Goal: Obtain resource: Obtain resource

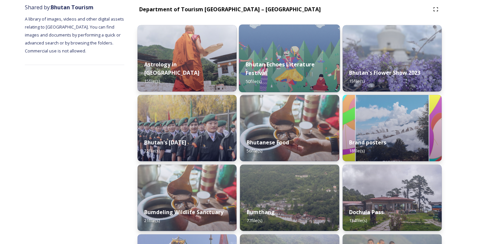
scroll to position [58, 0]
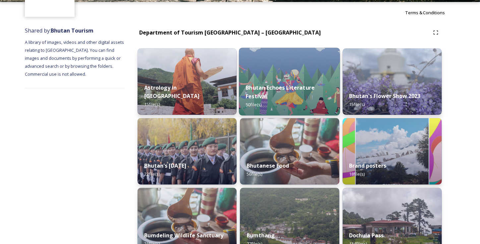
click at [300, 92] on div "Bhutan Echoes Literature Festival 50 file(s)" at bounding box center [289, 96] width 101 height 38
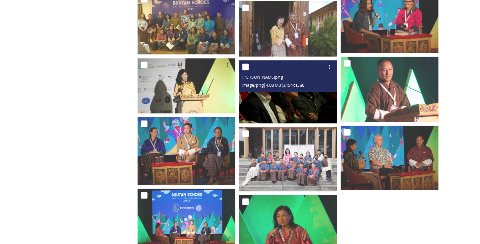
scroll to position [956, 0]
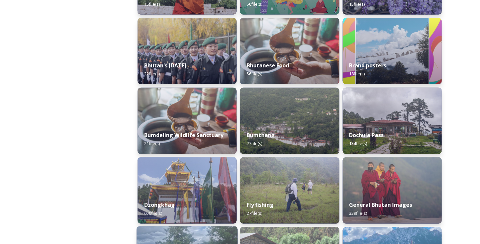
scroll to position [166, 0]
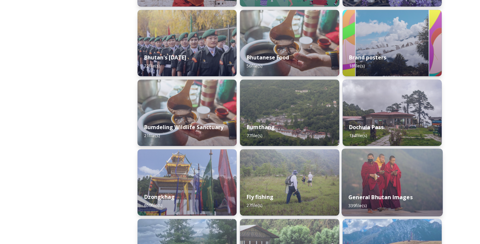
click at [389, 183] on img at bounding box center [392, 182] width 101 height 68
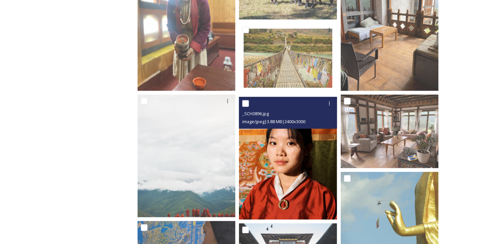
scroll to position [76, 0]
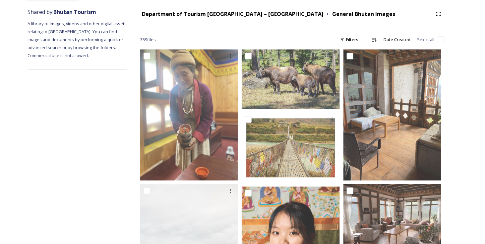
scroll to position [0, 0]
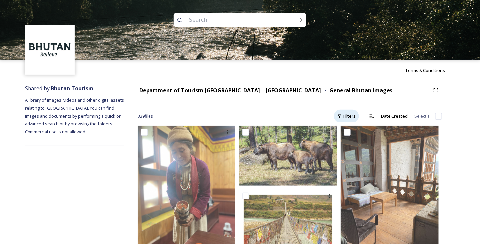
click at [350, 118] on div "Filters" at bounding box center [346, 115] width 25 height 13
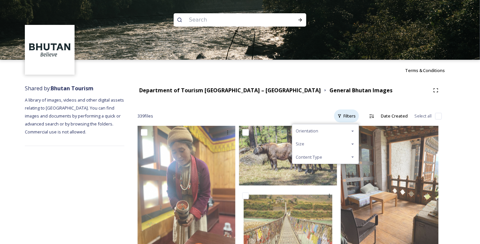
click at [350, 118] on div "Filters" at bounding box center [346, 115] width 25 height 13
click at [371, 113] on icon at bounding box center [371, 115] width 5 height 5
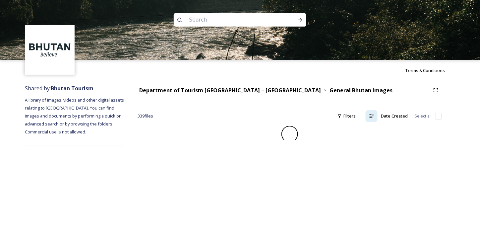
click at [371, 113] on div "339 file s Filters Date Created Select all" at bounding box center [290, 115] width 304 height 13
click at [224, 24] on input at bounding box center [231, 20] width 91 height 15
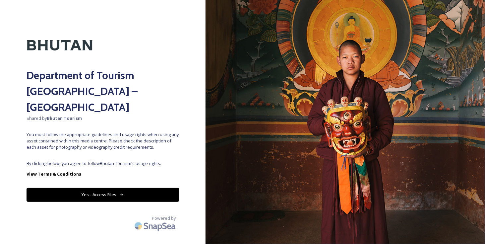
click at [129, 188] on button "Yes - Access Files" at bounding box center [103, 195] width 152 height 14
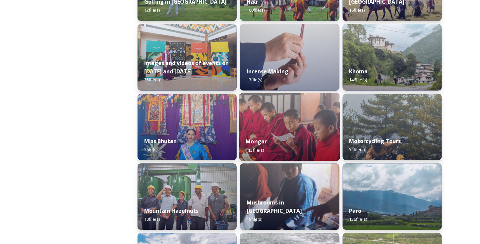
scroll to position [431, 0]
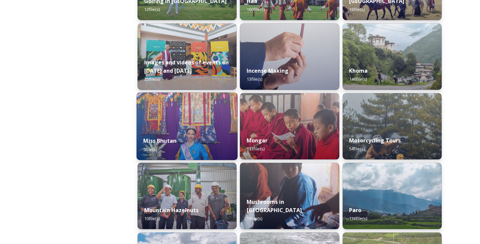
click at [202, 131] on div "Miss Bhutan 5 file(s)" at bounding box center [187, 145] width 101 height 30
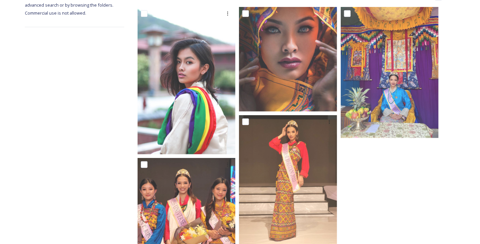
scroll to position [79, 0]
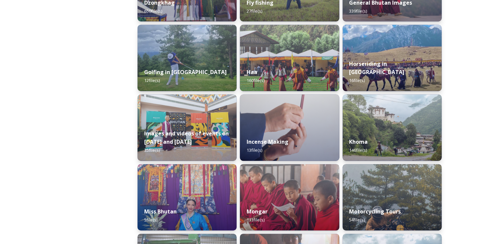
scroll to position [365, 0]
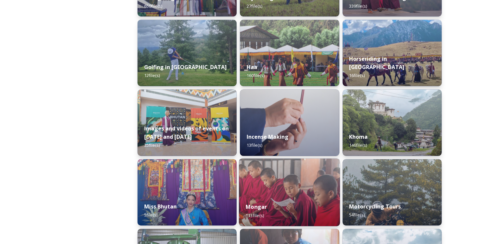
click at [300, 198] on div "Mongar 113 file(s)" at bounding box center [289, 211] width 101 height 30
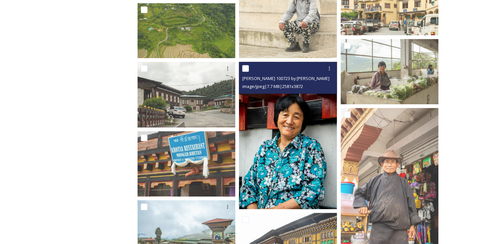
scroll to position [464, 0]
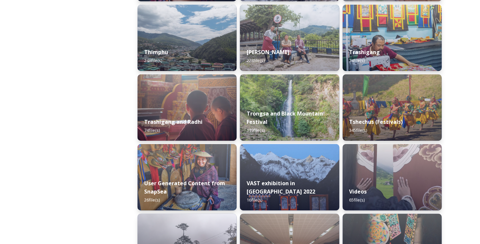
scroll to position [862, 0]
